Goal: Task Accomplishment & Management: Manage account settings

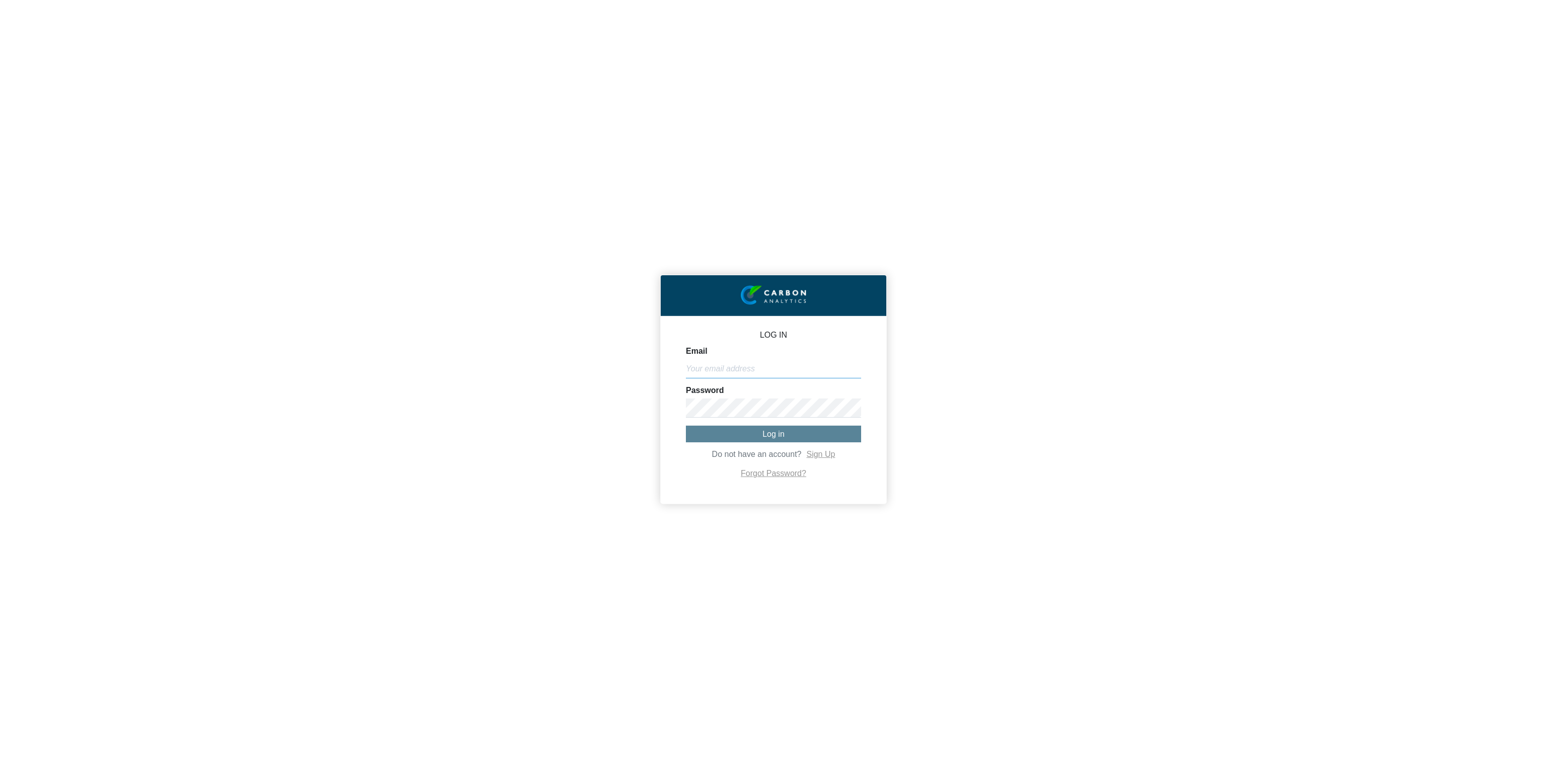
click at [716, 366] on input "Email" at bounding box center [773, 369] width 175 height 19
paste input "[PERSON_NAME][EMAIL_ADDRESS][DOMAIN_NAME]"
type input "[PERSON_NAME][EMAIL_ADDRESS][DOMAIN_NAME]"
click at [742, 435] on button "Log in" at bounding box center [773, 434] width 175 height 17
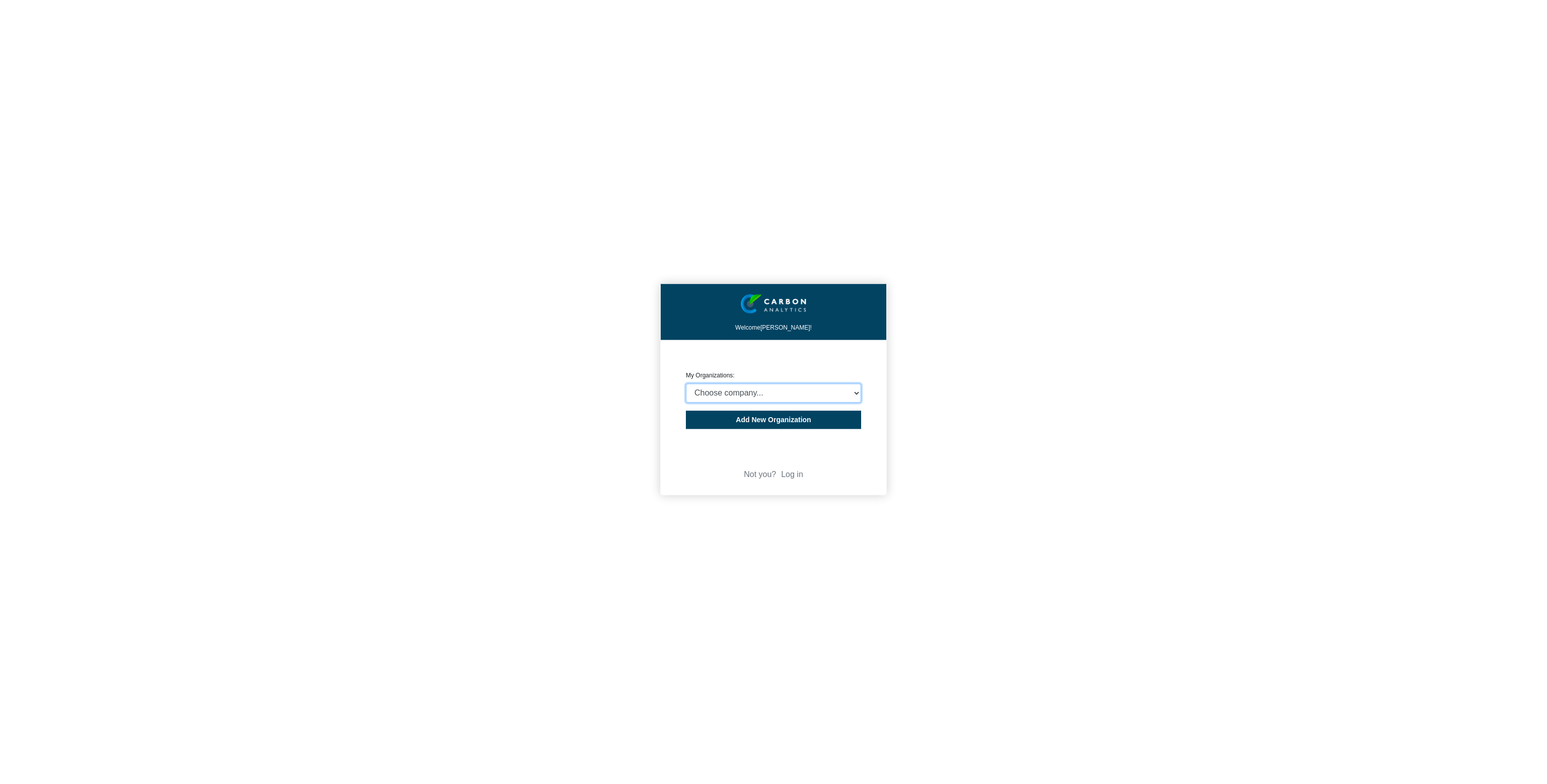
select select "4403414"
click at [686, 384] on select "Choose company... CARBON ANALYTICS LIMITED test6 Nekton Capital Limited Pacha S…" at bounding box center [773, 393] width 175 height 19
click at [495, 349] on div "Welcome [PERSON_NAME]! CREATE ORGANIZATION My Organizations: Choose company... …" at bounding box center [773, 392] width 1547 height 784
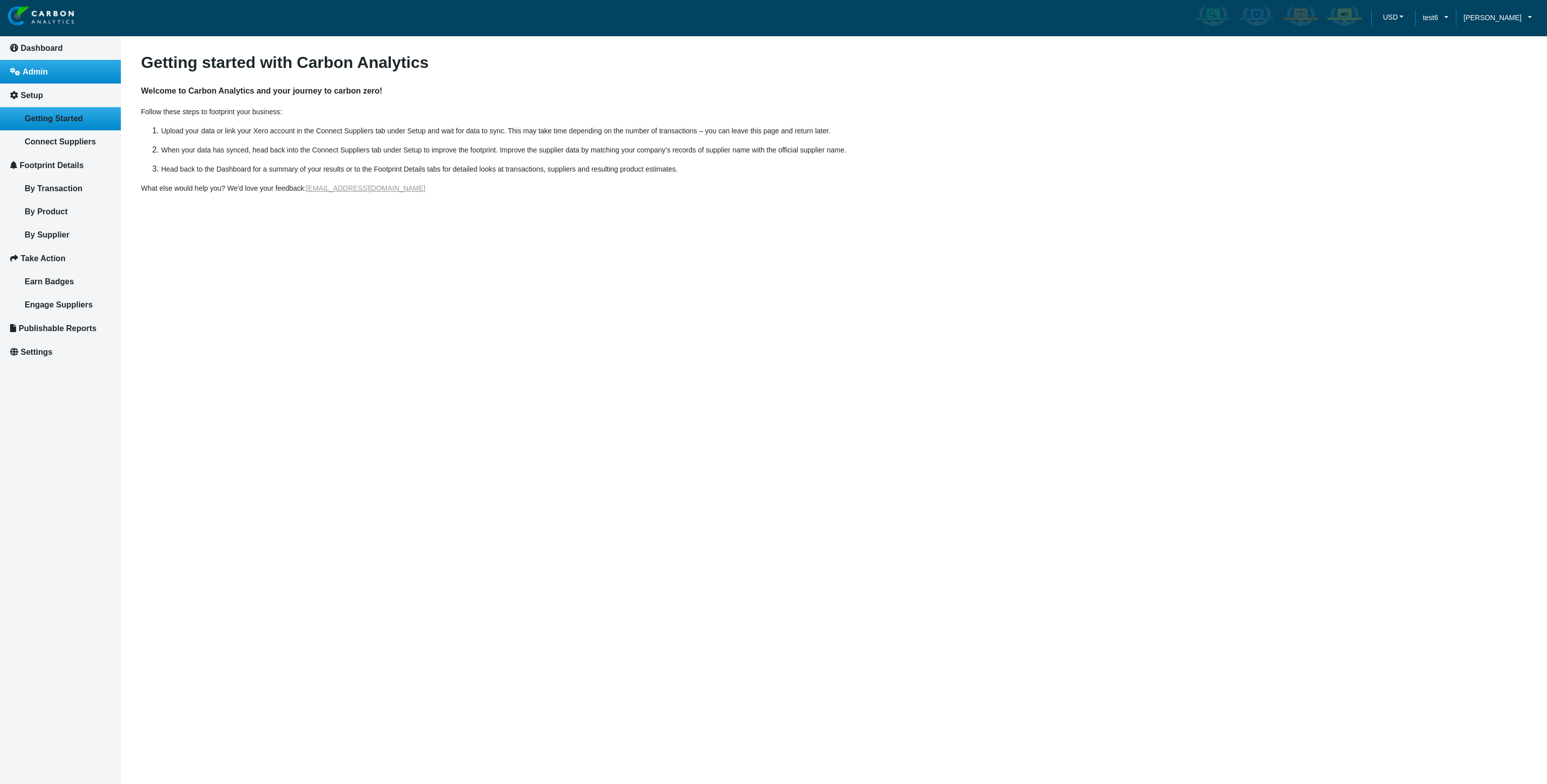
click at [39, 77] on link "Admin" at bounding box center [60, 71] width 121 height 23
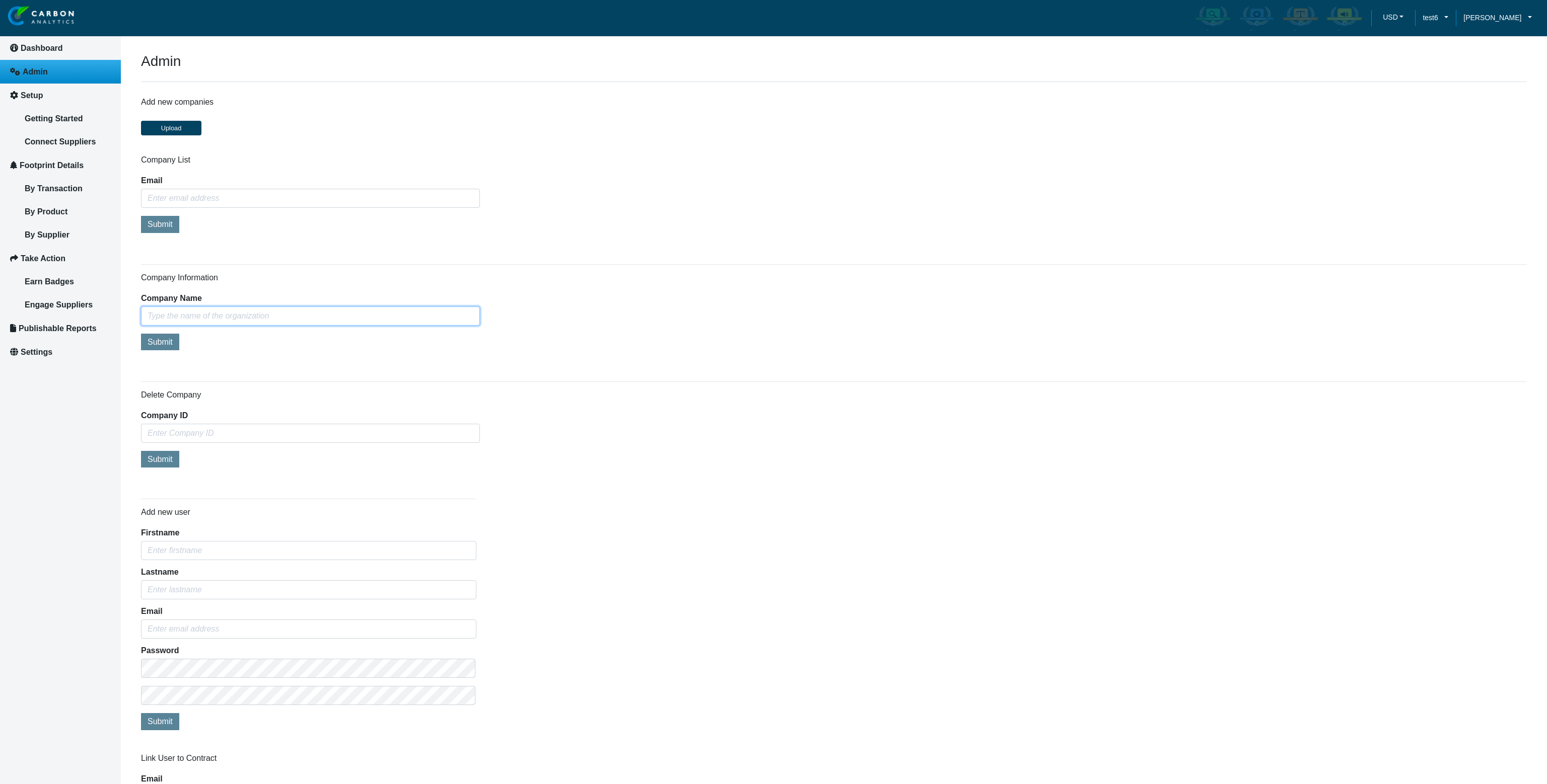
click at [290, 321] on input "text" at bounding box center [310, 316] width 339 height 19
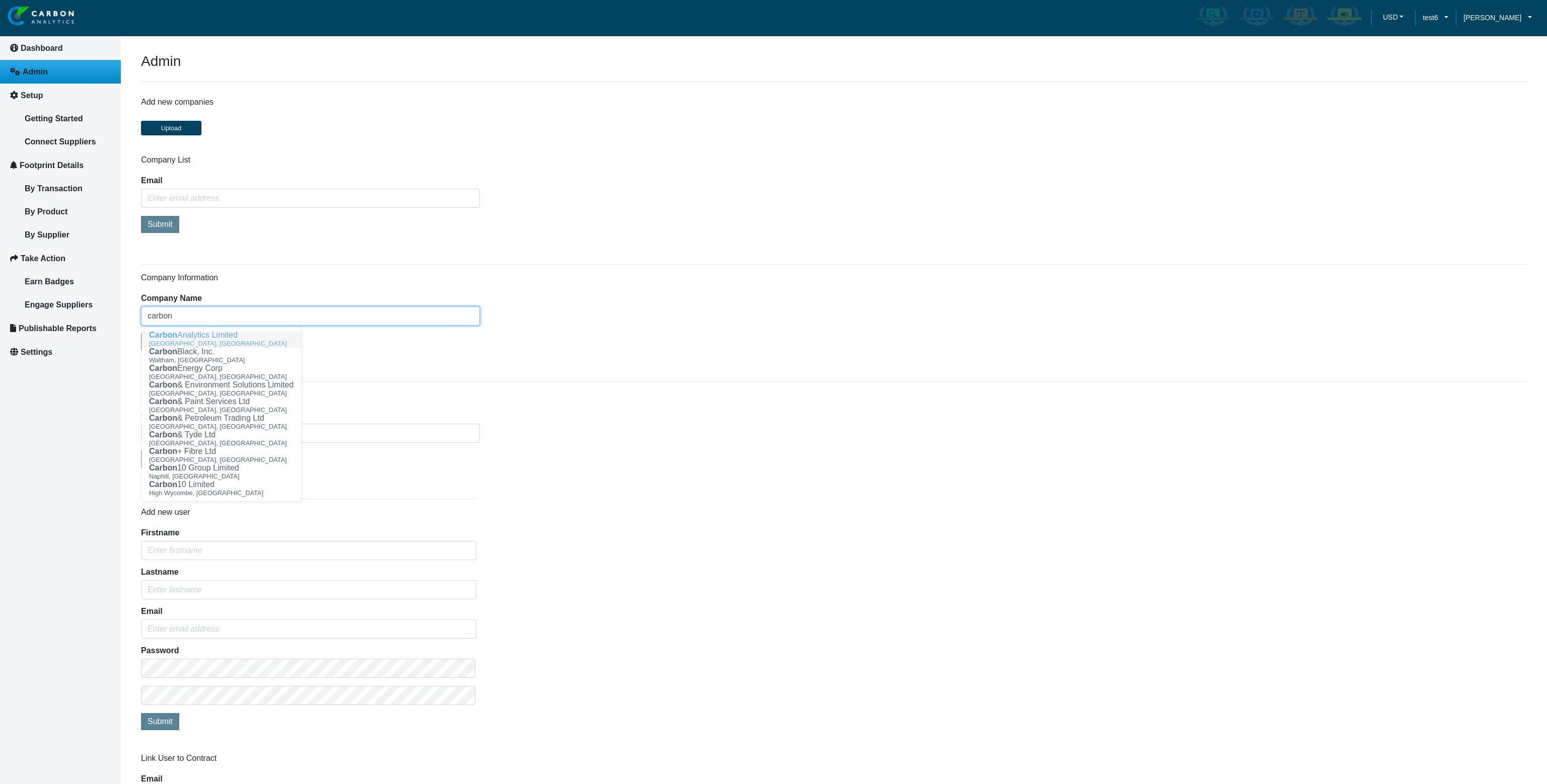
click at [267, 340] on div "[GEOGRAPHIC_DATA], [GEOGRAPHIC_DATA]" at bounding box center [221, 343] width 145 height 8
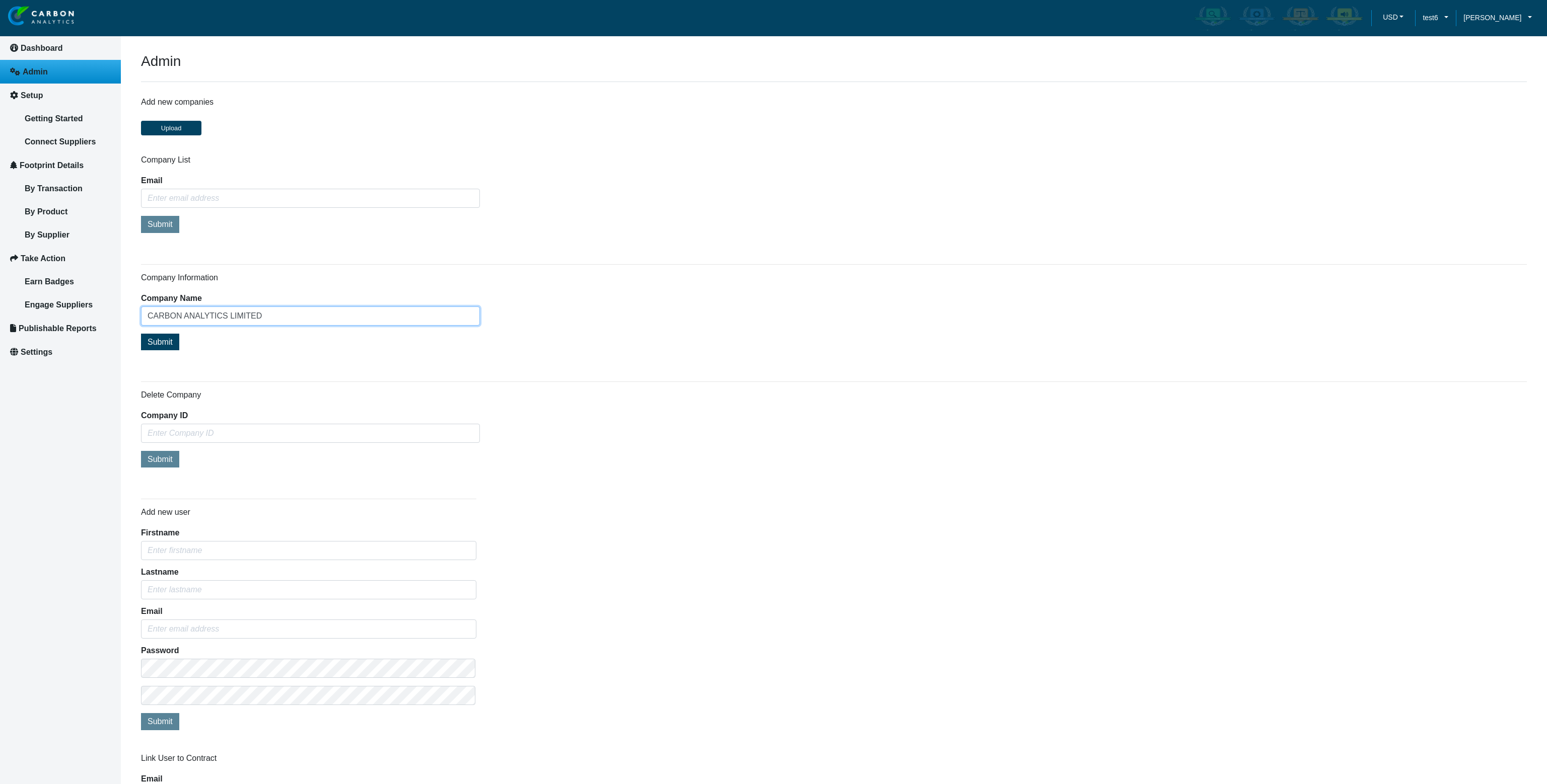
type input "CARBON ANALYTICS LIMITED"
click at [165, 340] on span "Submit" at bounding box center [160, 342] width 25 height 8
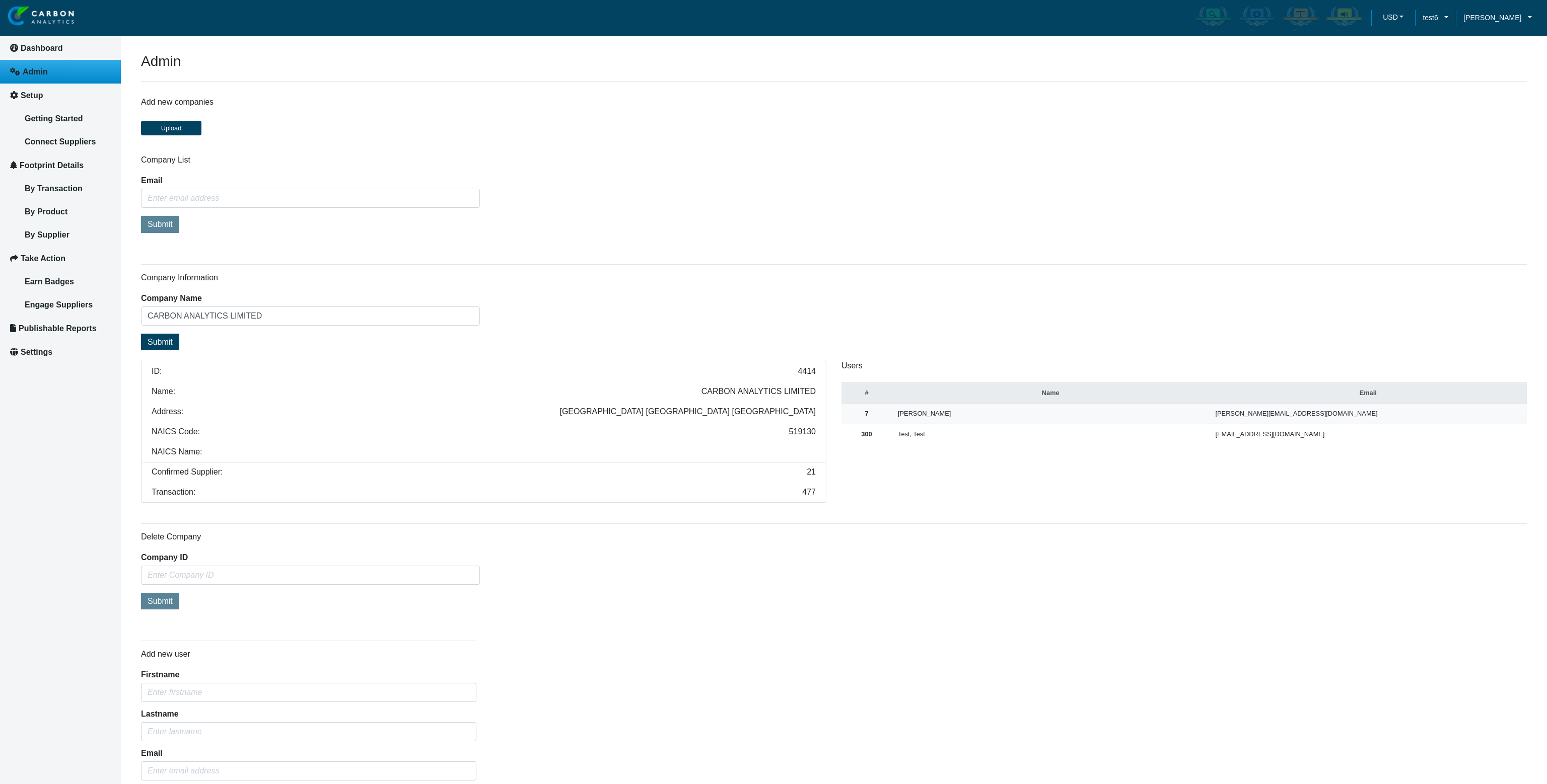
drag, startPoint x: 806, startPoint y: 452, endPoint x: 822, endPoint y: 454, distance: 16.1
click at [822, 454] on li "NAICS Name:" at bounding box center [483, 452] width 685 height 20
drag, startPoint x: 784, startPoint y: 431, endPoint x: 813, endPoint y: 433, distance: 29.1
click at [813, 433] on li "NAICS Code: 519130" at bounding box center [483, 432] width 685 height 20
click at [625, 151] on div "Admin Add new companies Upload Company List Email Submit Company Information Co…" at bounding box center [834, 627] width 1386 height 1149
